Goal: Find specific page/section: Find specific page/section

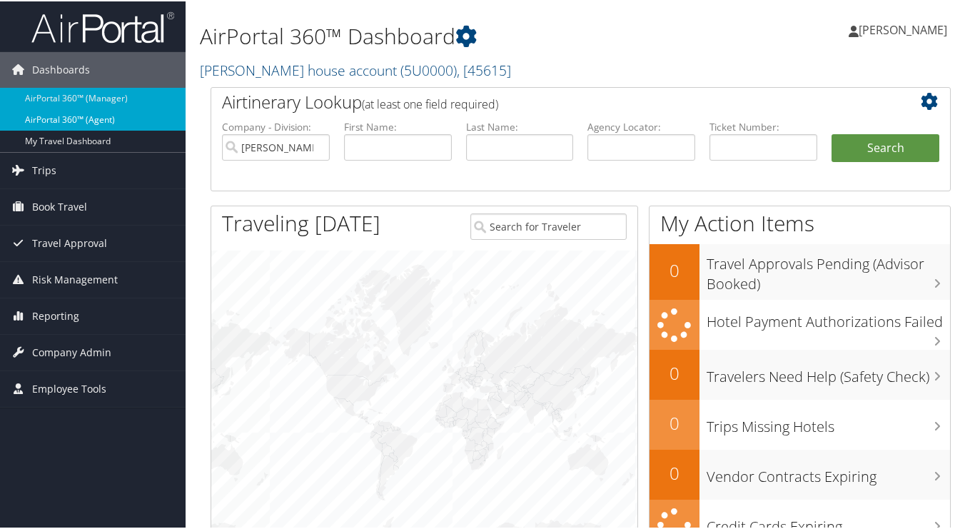
click at [38, 118] on link "AirPortal 360™ (Agent)" at bounding box center [93, 118] width 186 height 21
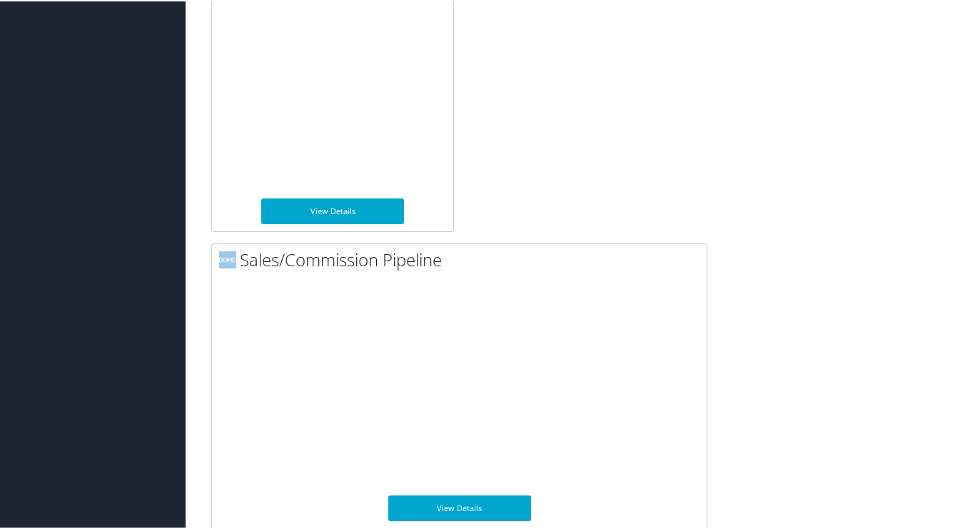
scroll to position [1706, 0]
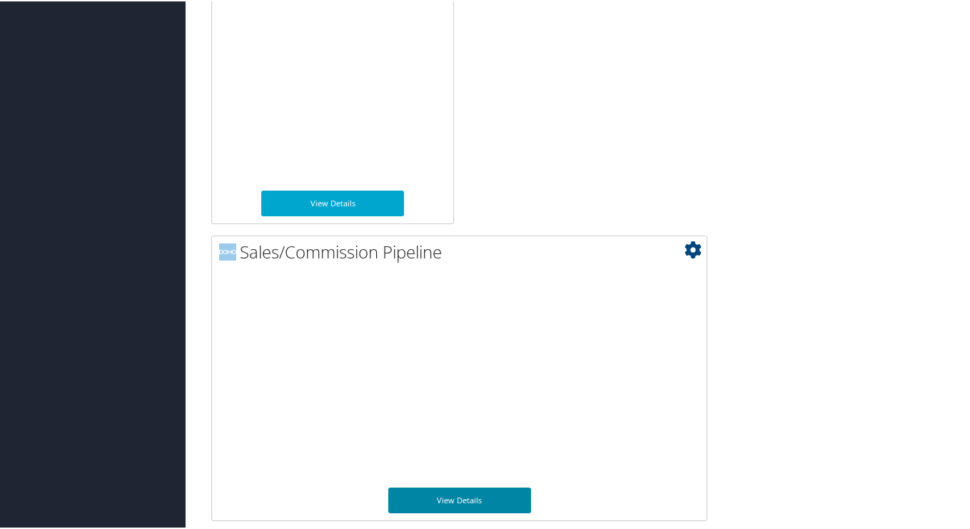
click at [444, 498] on link "View Details" at bounding box center [459, 499] width 143 height 26
